Goal: Browse casually

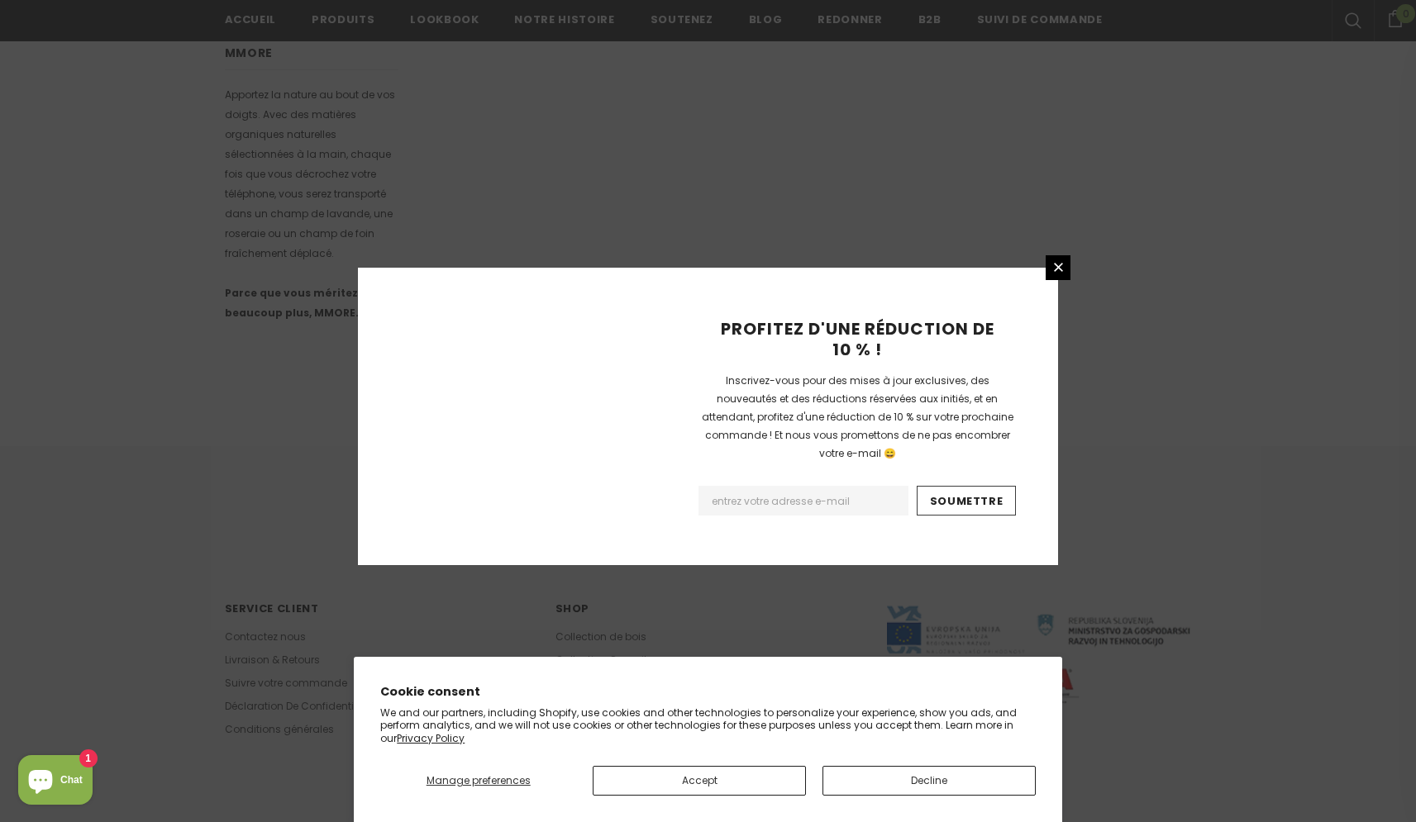
scroll to position [912, 0]
